Goal: Transaction & Acquisition: Subscribe to service/newsletter

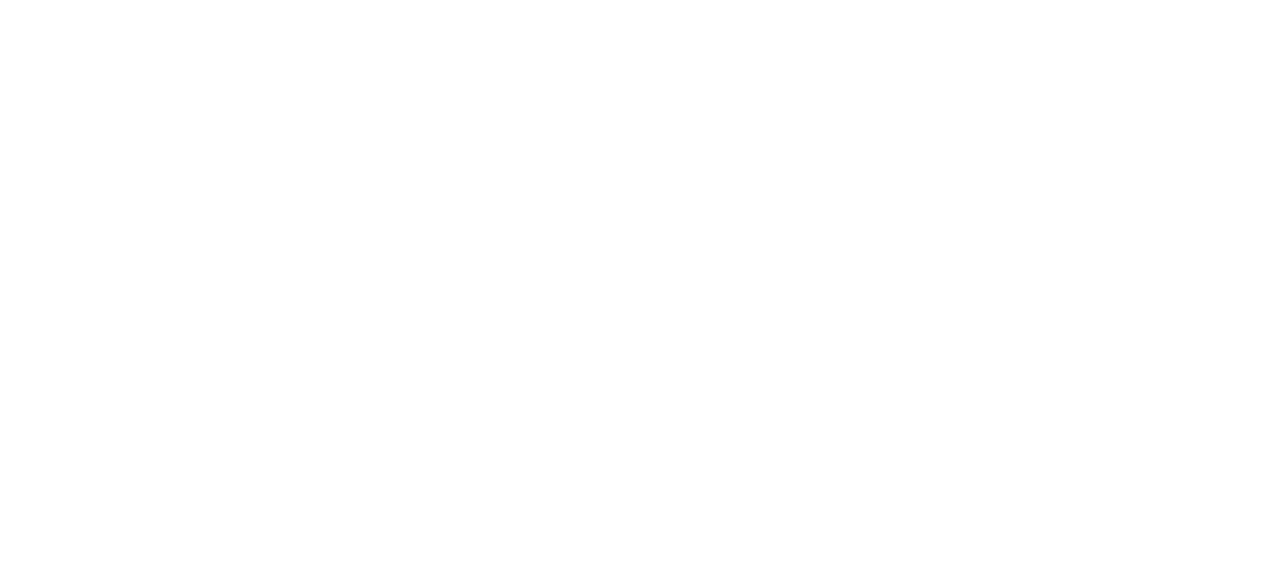
scroll to position [1564, 0]
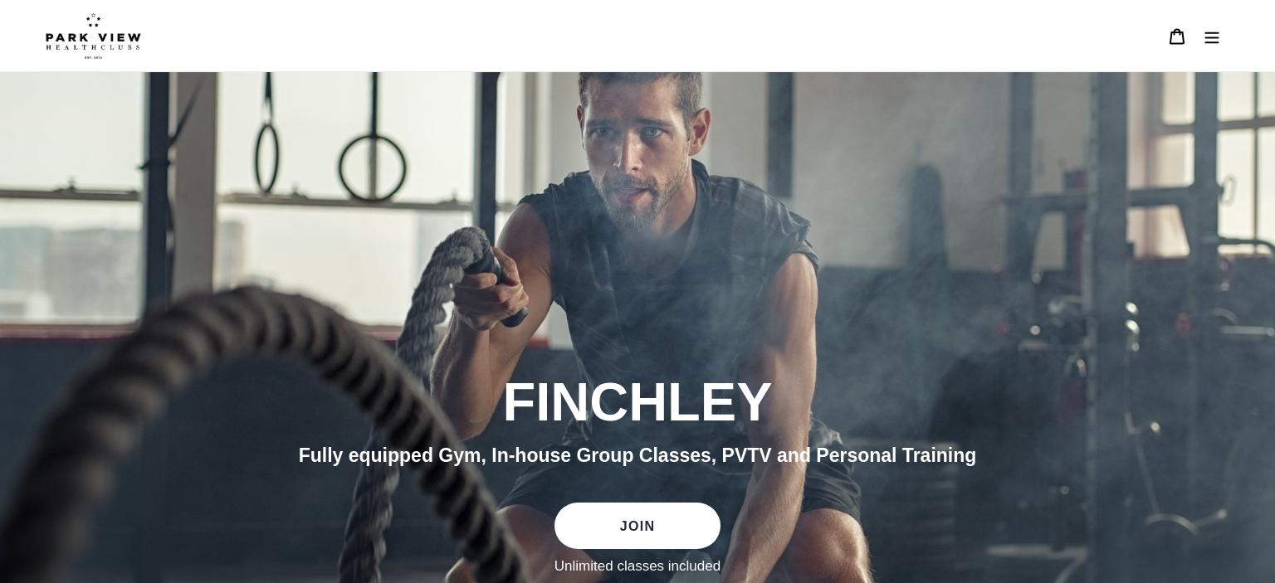
click at [87, 38] on img at bounding box center [93, 35] width 95 height 46
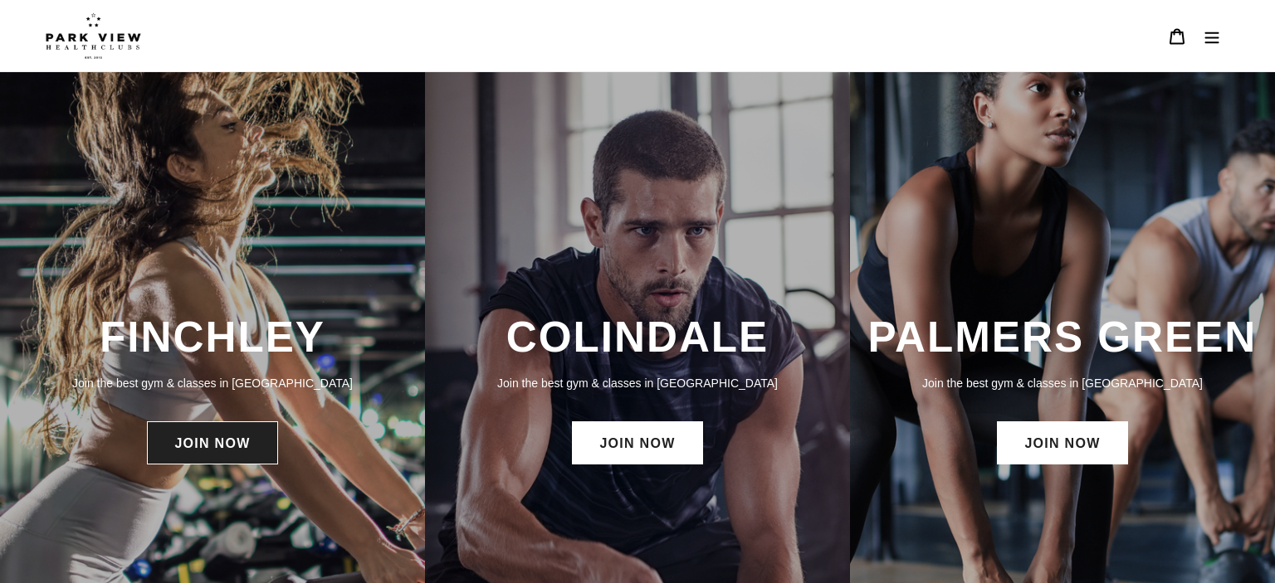
click at [216, 428] on link "JOIN NOW" at bounding box center [212, 443] width 130 height 43
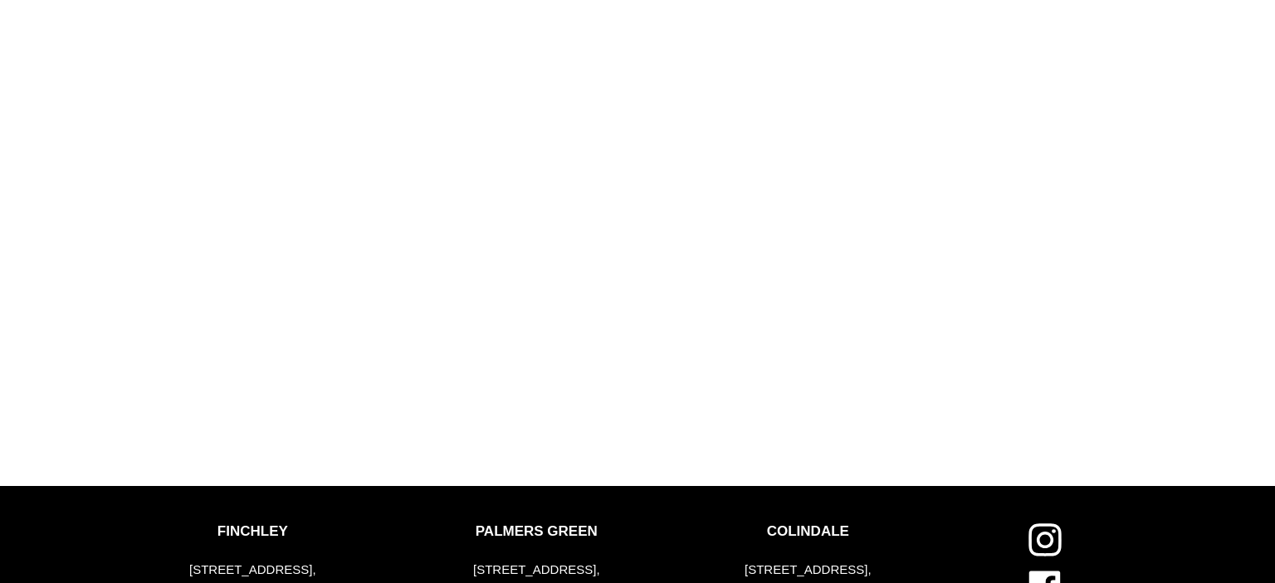
scroll to position [1665, 0]
